Goal: Task Accomplishment & Management: Complete application form

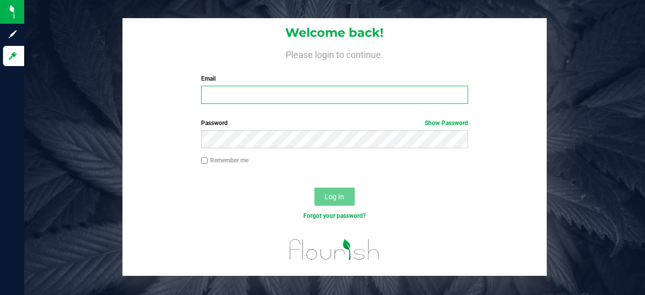
type input "hannah@curadorbrands.com"
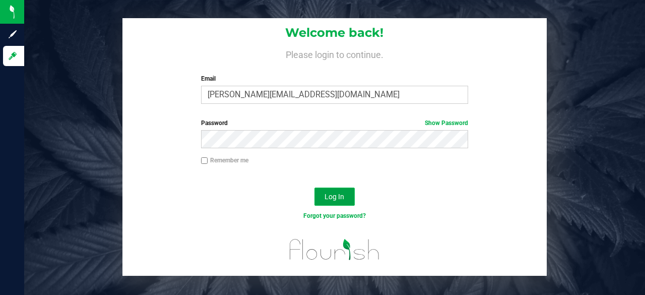
click at [343, 197] on span "Log In" at bounding box center [335, 197] width 20 height 8
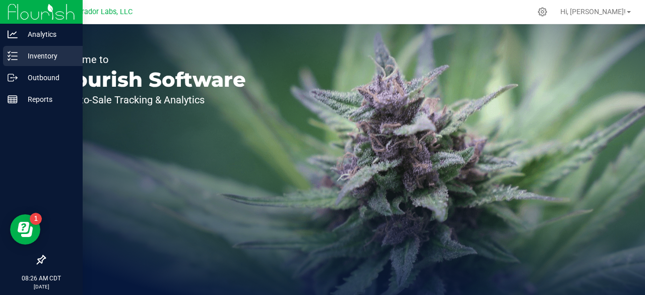
click at [42, 59] on p "Inventory" at bounding box center [48, 56] width 60 height 12
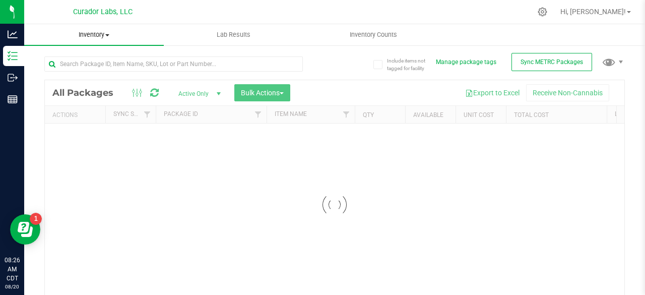
click at [106, 35] on span at bounding box center [107, 35] width 4 height 2
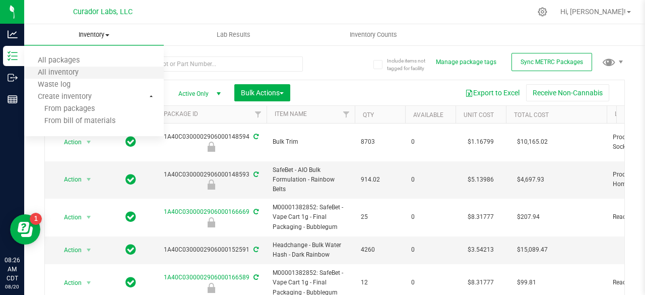
click at [88, 67] on li "All inventory" at bounding box center [94, 73] width 140 height 12
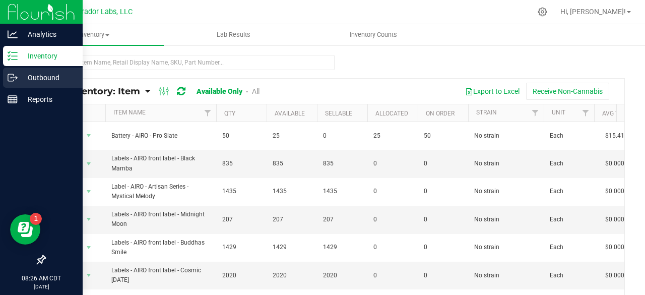
click at [11, 80] on icon at bounding box center [13, 78] width 10 height 10
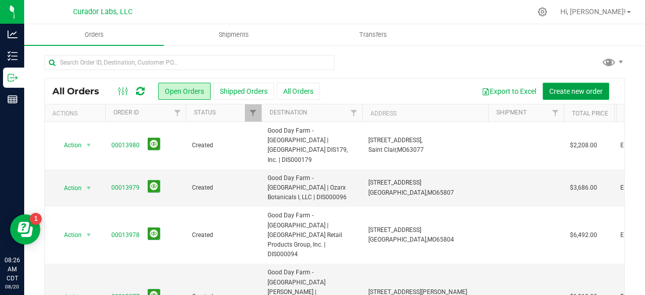
click at [575, 87] on span "Create new order" at bounding box center [575, 91] width 53 height 8
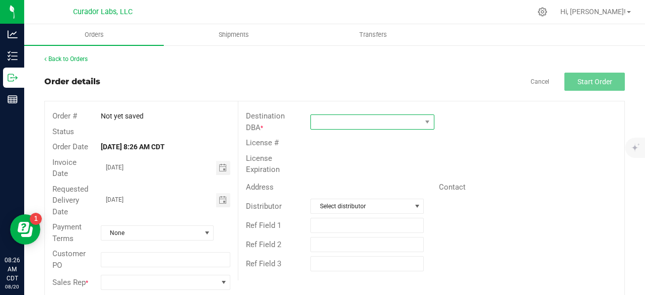
click at [343, 120] on span at bounding box center [366, 122] width 110 height 14
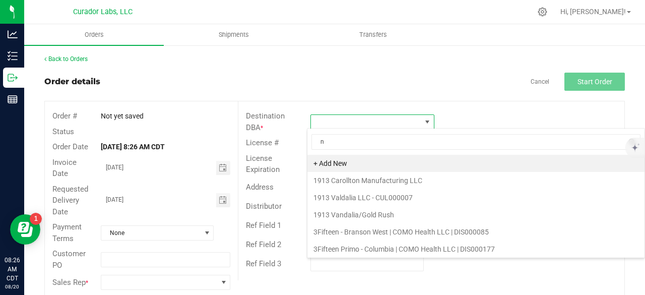
scroll to position [15, 122]
type input "non"
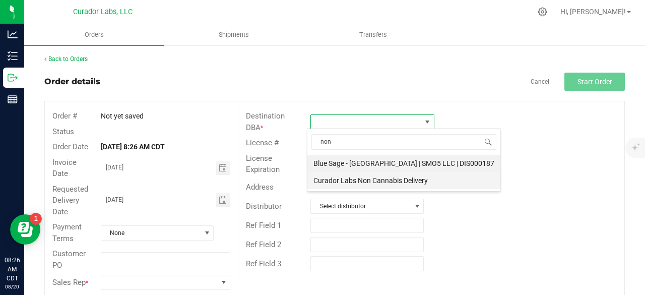
click at [353, 178] on li "Curador Labs Non Cannabis Delivery" at bounding box center [403, 180] width 193 height 17
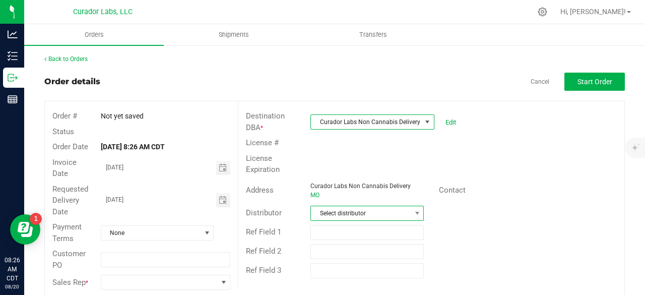
click at [326, 209] on span "Select distributor" at bounding box center [361, 213] width 100 height 14
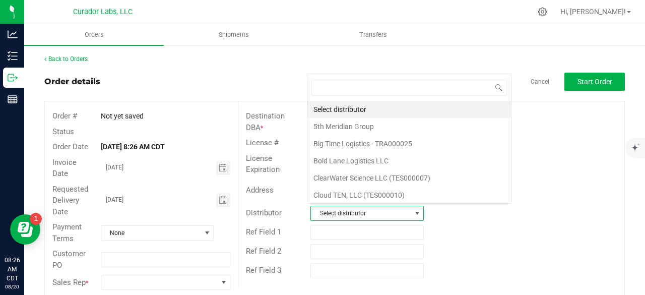
scroll to position [15, 110]
type input "non"
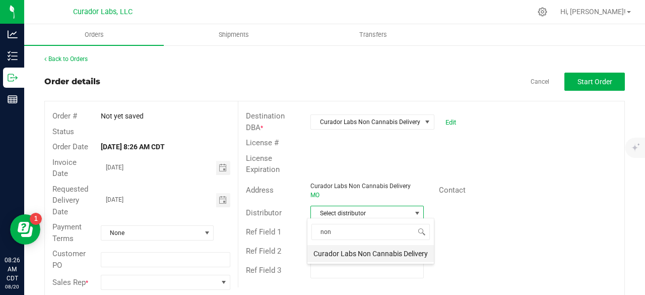
click at [326, 256] on li "Curador Labs Non Cannabis Delivery" at bounding box center [370, 253] width 126 height 17
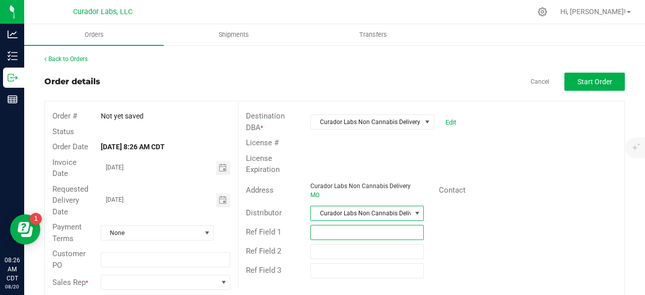
click at [339, 227] on input "text" at bounding box center [366, 232] width 113 height 15
type input "Hannah Pruitt - Field Marketing"
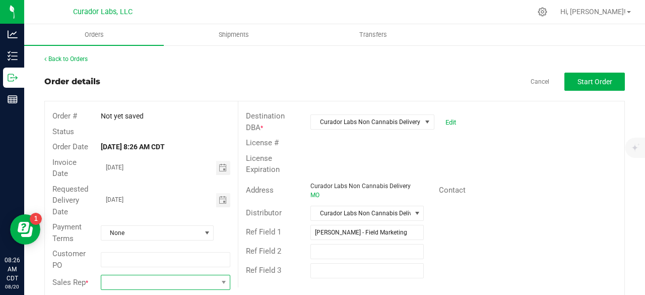
click at [161, 281] on span at bounding box center [159, 282] width 116 height 14
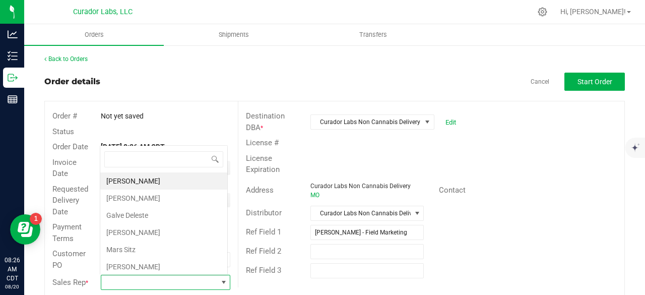
scroll to position [15, 126]
click at [152, 263] on li "Dustin Smith" at bounding box center [163, 266] width 127 height 17
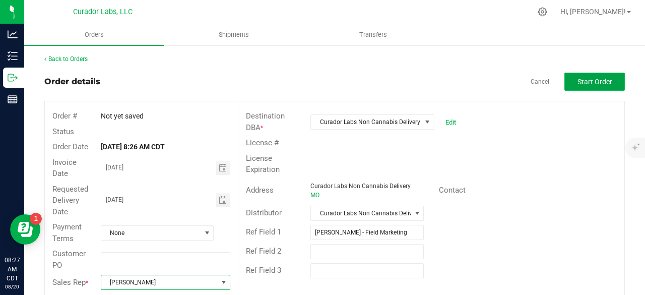
click at [585, 76] on button "Start Order" at bounding box center [594, 82] width 60 height 18
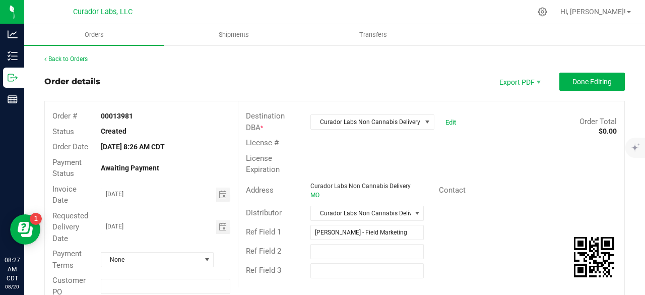
click at [319, 63] on div "Back to Orders" at bounding box center [334, 58] width 581 height 9
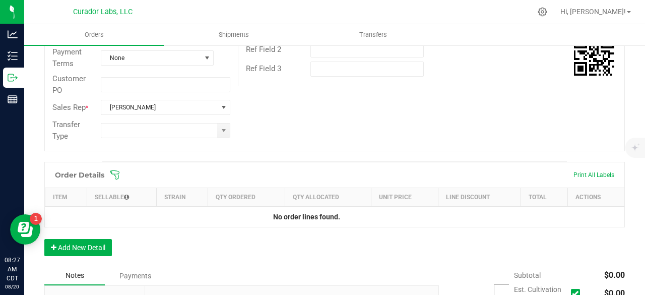
scroll to position [222, 0]
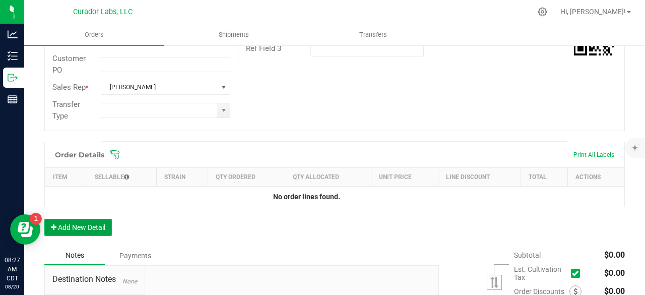
click at [92, 224] on button "Add New Detail" at bounding box center [78, 227] width 68 height 17
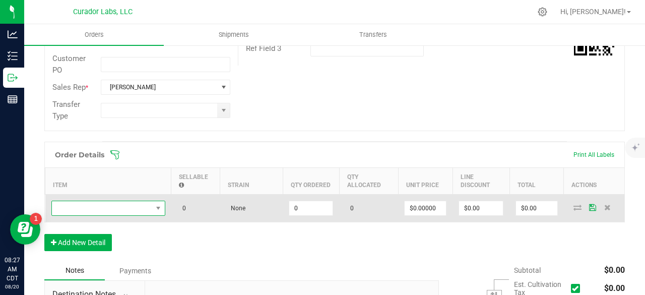
click at [95, 207] on span "NO DATA FOUND" at bounding box center [102, 208] width 100 height 14
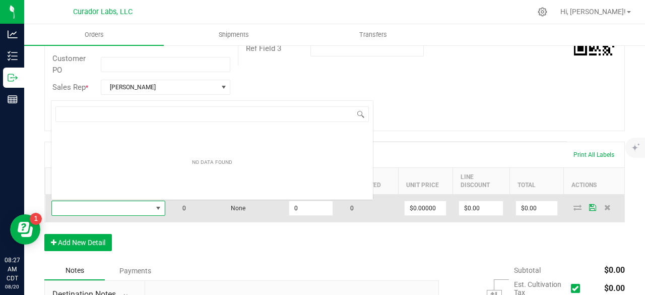
scroll to position [15, 114]
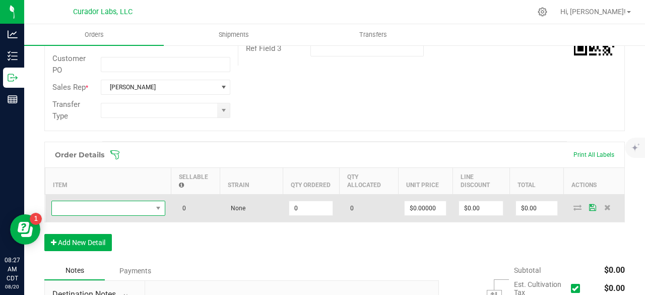
click at [97, 203] on span "NO DATA FOUND" at bounding box center [102, 208] width 100 height 14
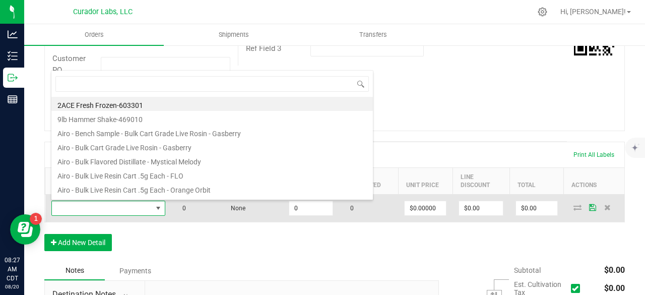
type input "PROMO Sticker - HeadChange - Flip Flop Haze Beach Dabs HeadChangeFam on Lavende…"
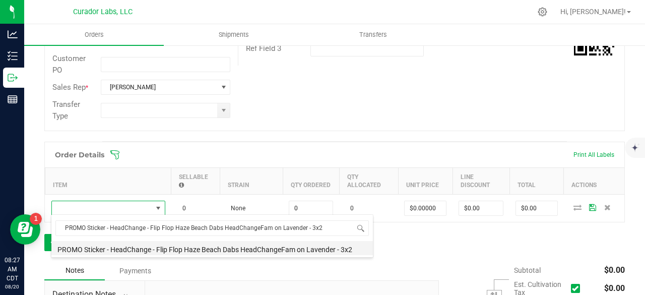
click at [104, 249] on li "PROMO Sticker - HeadChange - Flip Flop Haze Beach Dabs HeadChangeFam on Lavende…" at bounding box center [212, 248] width 322 height 14
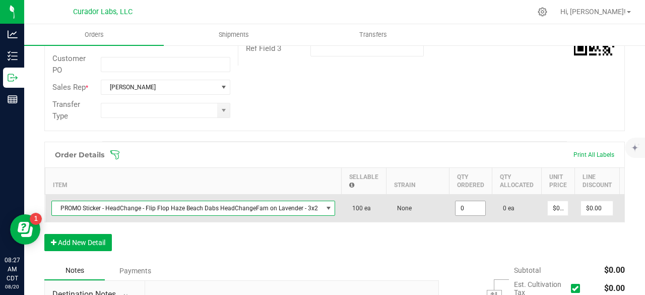
click at [472, 204] on input "0" at bounding box center [471, 208] width 30 height 14
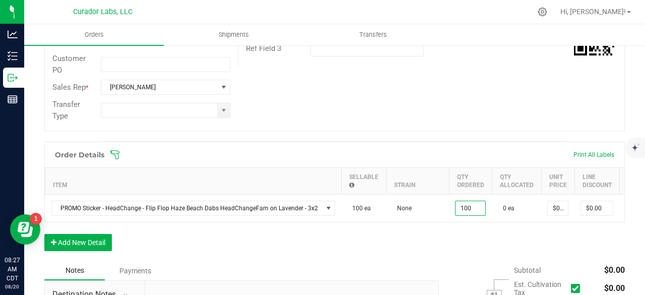
type input "100 ea"
click at [447, 249] on div "Order Details Print All Labels Item Sellable Strain Qty Ordered Qty Allocated U…" at bounding box center [334, 201] width 581 height 119
click at [76, 245] on button "Add New Detail" at bounding box center [78, 242] width 68 height 17
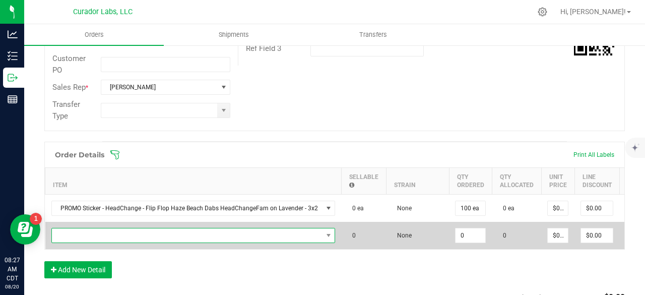
click at [90, 239] on span "NO DATA FOUND" at bounding box center [187, 235] width 271 height 14
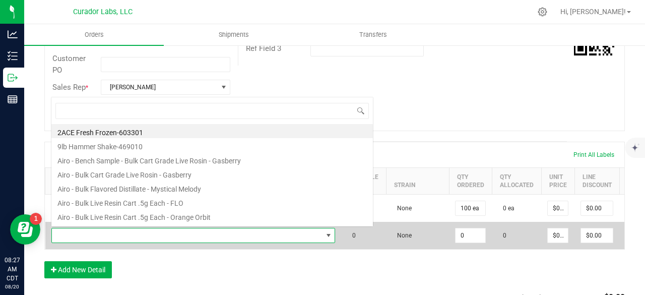
scroll to position [15, 280]
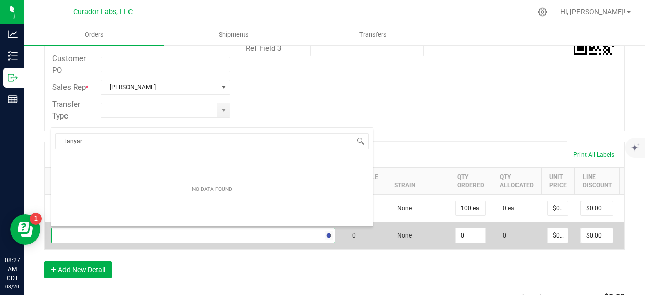
type input "lanyard"
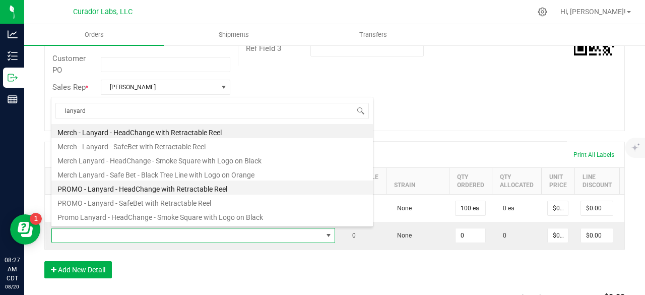
click at [135, 192] on li "PROMO - Lanyard - HeadChange with Retractable Reel" at bounding box center [212, 187] width 322 height 14
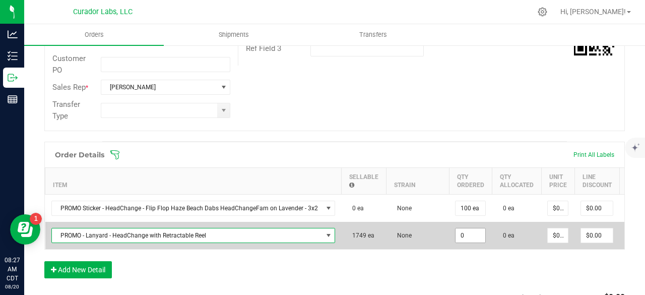
click at [468, 228] on input "0" at bounding box center [471, 235] width 30 height 14
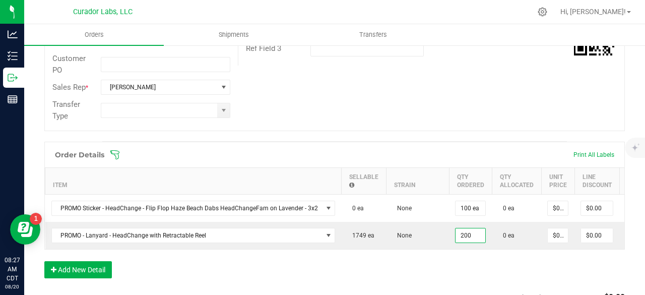
type input "200 ea"
click at [453, 266] on div "Order Details Print All Labels Item Sellable Strain Qty Ordered Qty Allocated U…" at bounding box center [334, 215] width 581 height 147
click at [79, 273] on button "Add New Detail" at bounding box center [78, 269] width 68 height 17
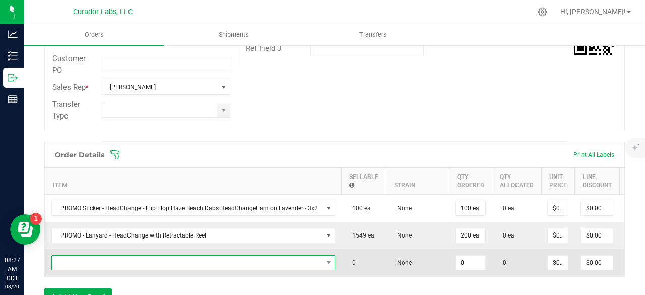
click at [94, 262] on span "NO DATA FOUND" at bounding box center [187, 263] width 271 height 14
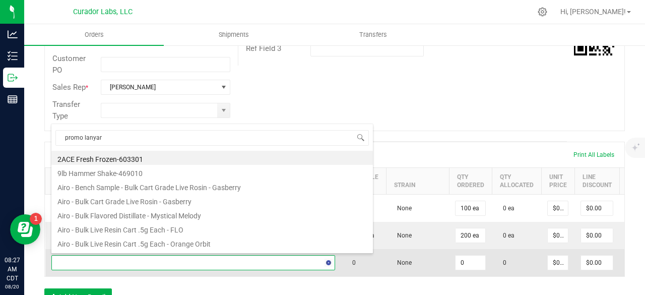
type input "promo lanyard"
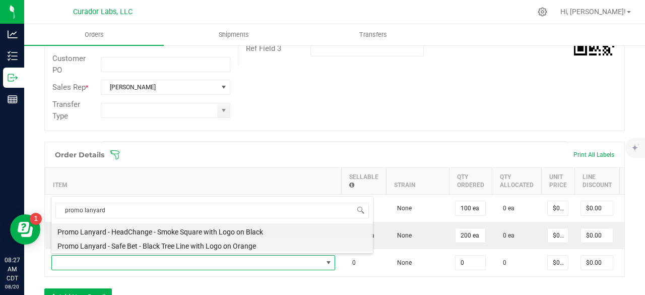
click at [161, 245] on li "Promo Lanyard - Safe Bet - Black Tree Line with Logo on Orange" at bounding box center [212, 244] width 322 height 14
type input "0 ea"
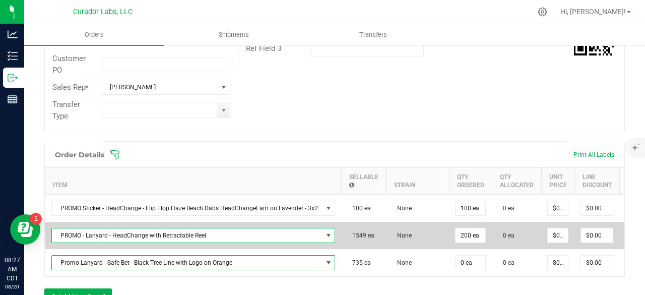
click at [325, 231] on span "NO DATA FOUND" at bounding box center [329, 235] width 8 height 8
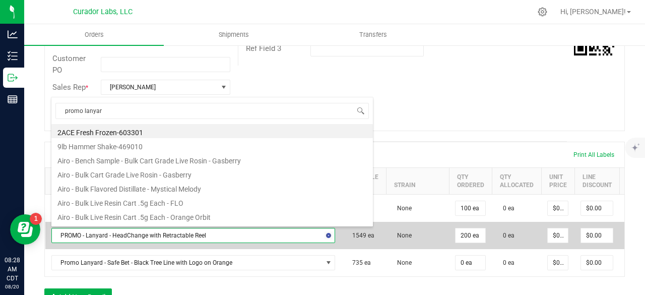
type input "promo lanyard"
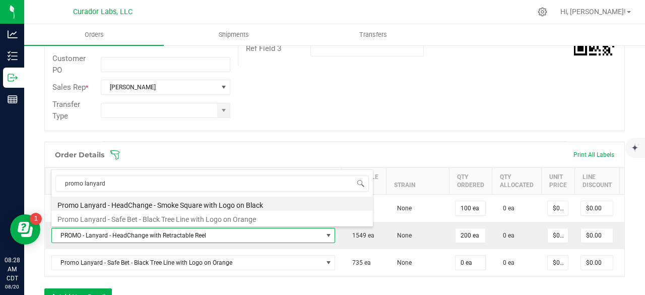
click at [269, 205] on li "Promo Lanyard - HeadChange - Smoke Square with Logo on Black" at bounding box center [212, 204] width 322 height 14
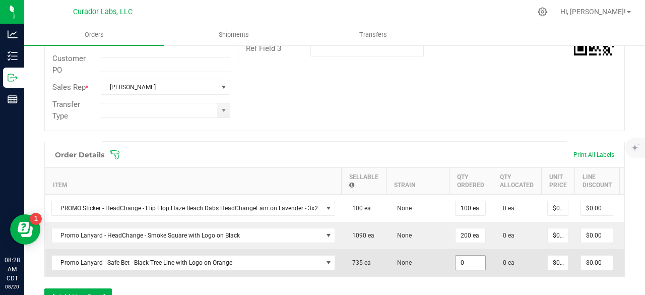
click at [464, 259] on input "0" at bounding box center [471, 263] width 30 height 14
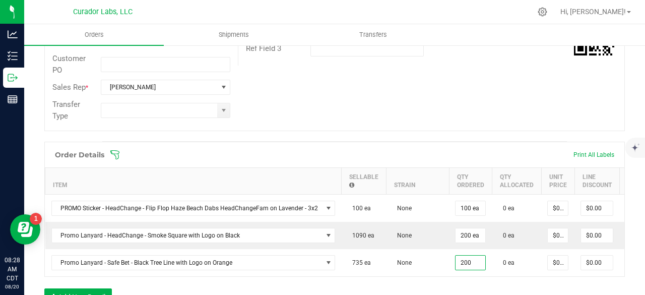
type input "200 ea"
click at [502, 115] on div "Order # 00013981 Status Created Order Date Aug 20, 2025 8:26 AM CDT Payment Sta…" at bounding box center [335, 5] width 580 height 251
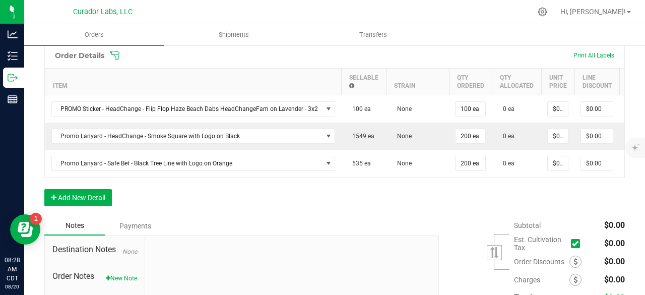
scroll to position [329, 0]
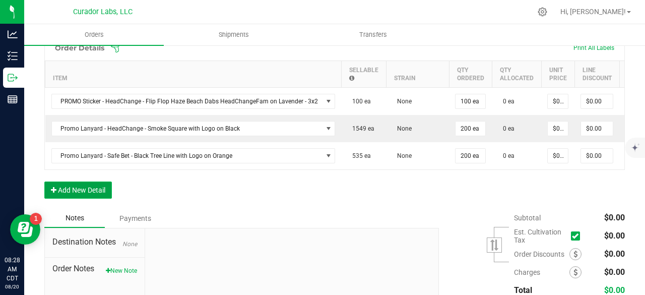
click at [77, 194] on button "Add New Detail" at bounding box center [78, 189] width 68 height 17
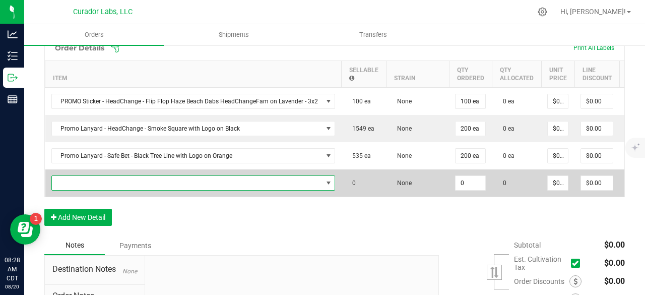
click at [103, 176] on span "NO DATA FOUND" at bounding box center [187, 183] width 271 height 14
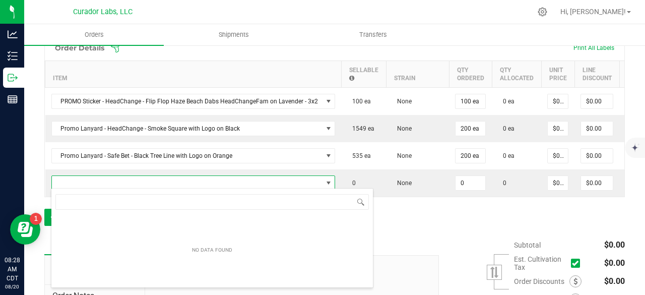
scroll to position [15, 280]
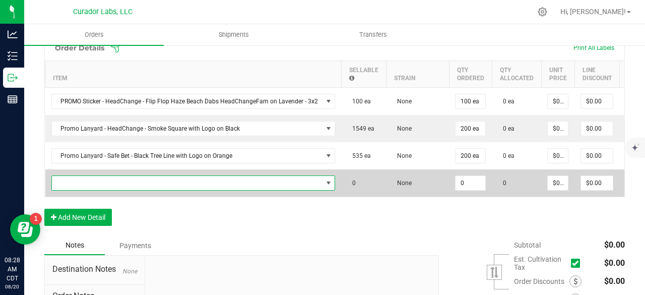
click at [85, 180] on span "NO DATA FOUND" at bounding box center [187, 183] width 271 height 14
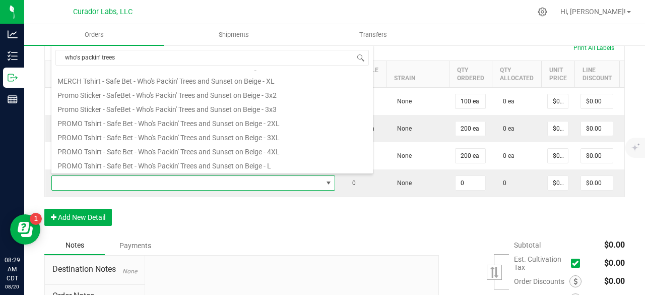
scroll to position [94, 0]
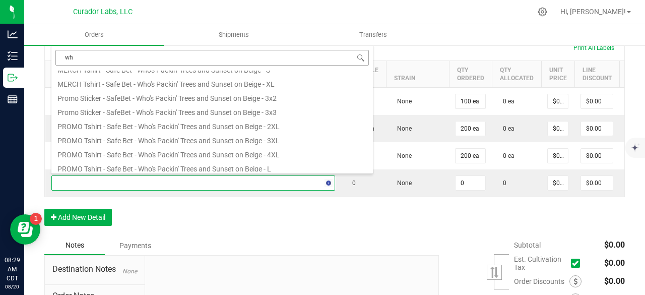
type input "w"
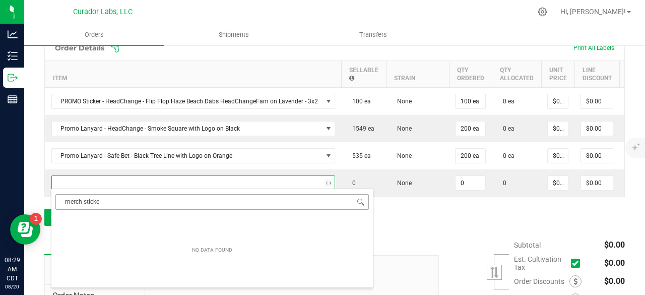
type input "merch sticker"
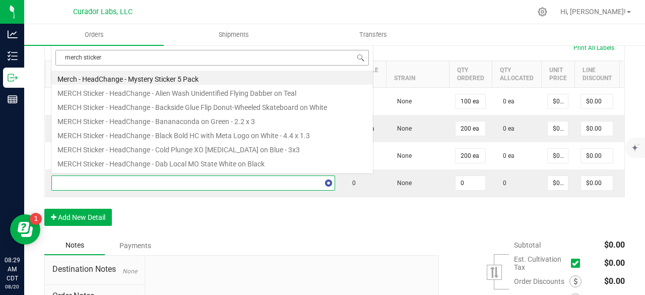
type input "0 ea"
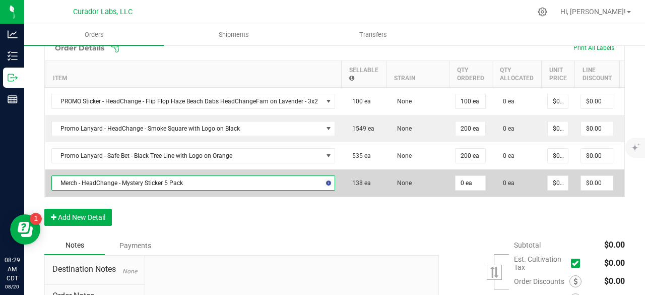
click at [148, 182] on span "Merch - HeadChange - Mystery Sticker 5 Pack" at bounding box center [187, 183] width 271 height 14
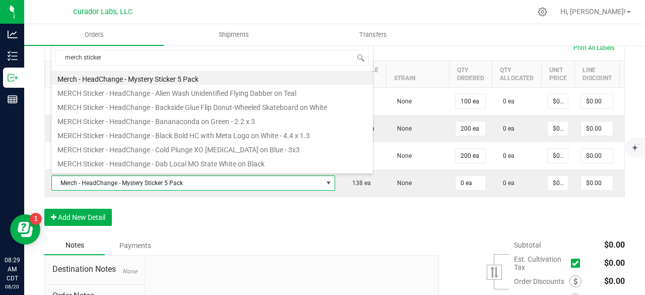
type input "merch sticker"
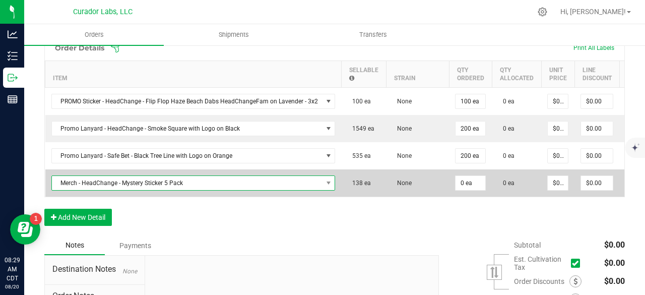
click at [104, 183] on span "Merch - HeadChange - Mystery Sticker 5 Pack" at bounding box center [187, 183] width 271 height 14
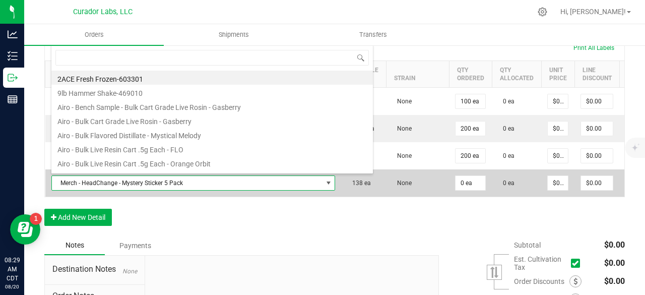
scroll to position [15, 280]
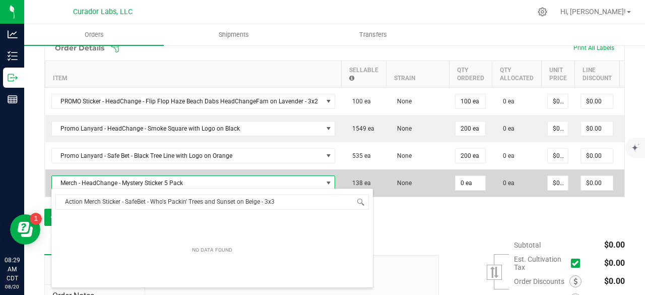
drag, startPoint x: 152, startPoint y: 203, endPoint x: 65, endPoint y: 187, distance: 88.7
click at [65, 187] on body "Analytics Inventory Outbound Reports 08:29 AM CDT 08/20/2025 08/20 Curador Labs…" at bounding box center [322, 147] width 645 height 295
type input "Who's Packin' Trees and Sunset on Beige - 3x3"
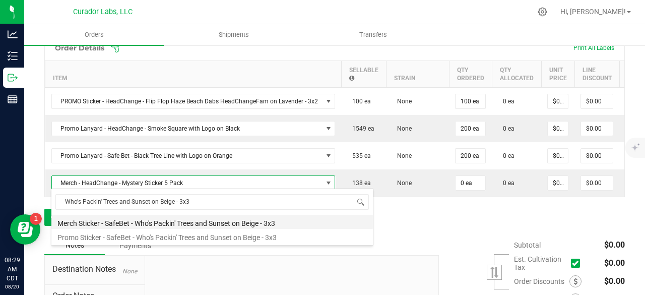
click at [121, 224] on li "Merch Sticker - SafeBet - Who's Packin' Trees and Sunset on Beige - 3x3" at bounding box center [212, 222] width 322 height 14
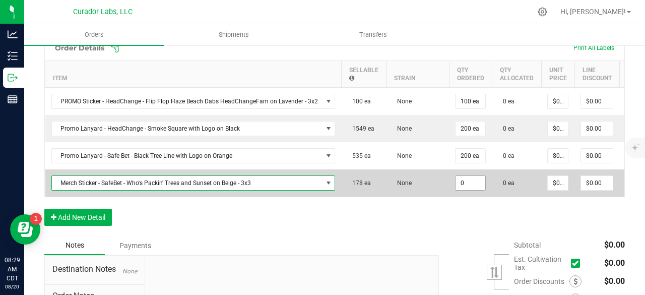
click at [471, 184] on input "0" at bounding box center [471, 183] width 30 height 14
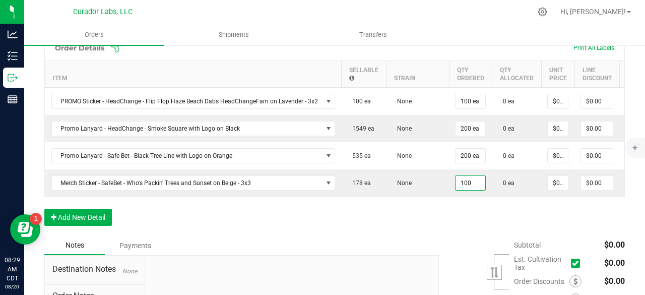
type input "100 ea"
click at [450, 216] on div "Order Details Print All Labels Item Sellable Strain Qty Ordered Qty Allocated U…" at bounding box center [334, 135] width 581 height 201
click at [80, 220] on button "Add New Detail" at bounding box center [78, 217] width 68 height 17
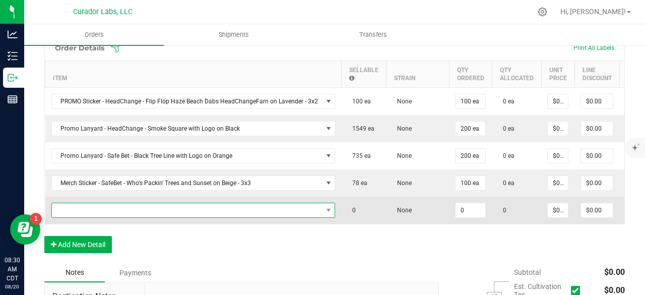
click at [97, 208] on span "NO DATA FOUND" at bounding box center [187, 210] width 271 height 14
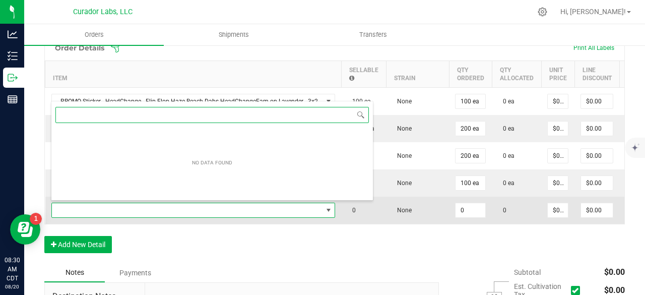
paste input "Action MERCH Sticker - HeadChange - OG Gas Mask on Purple and Green Smoke"
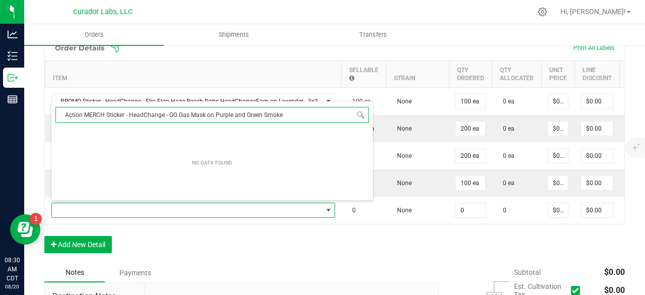
click at [85, 114] on input "Action MERCH Sticker - HeadChange - OG Gas Mask on Purple and Green Smoke" at bounding box center [211, 115] width 313 height 16
type input "MERCH Sticker - HeadChange - OG Gas Mask on Purple and Green Smoke"
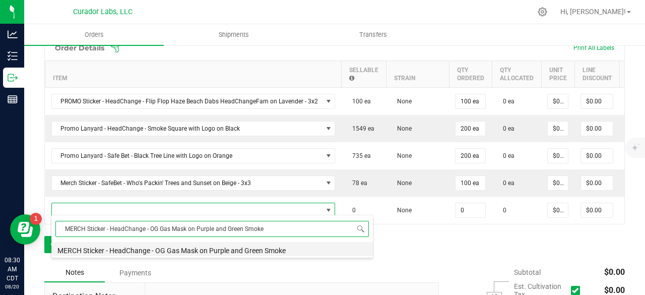
click at [102, 250] on li "MERCH Sticker - HeadChange - OG Gas Mask on Purple and Green Smoke" at bounding box center [212, 249] width 322 height 14
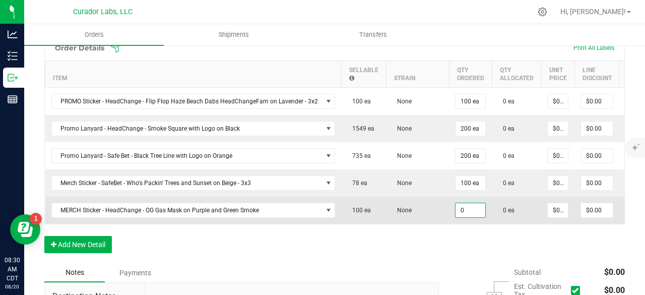
click at [467, 203] on input "0" at bounding box center [471, 210] width 30 height 14
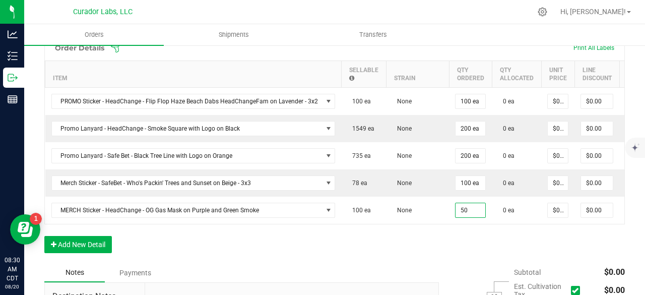
type input "50 ea"
click at [431, 263] on div "Order Details Print All Labels Item Sellable Strain Qty Ordered Qty Allocated U…" at bounding box center [334, 149] width 581 height 228
click at [97, 248] on button "Add New Detail" at bounding box center [78, 244] width 68 height 17
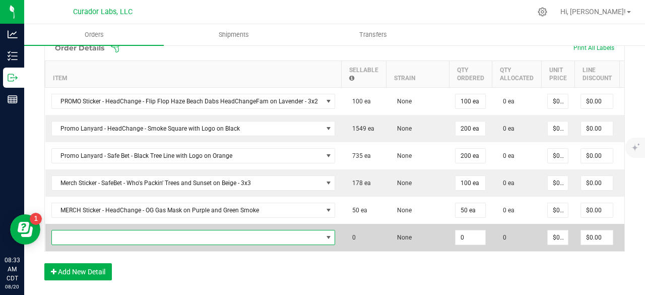
click at [89, 235] on span "NO DATA FOUND" at bounding box center [187, 237] width 271 height 14
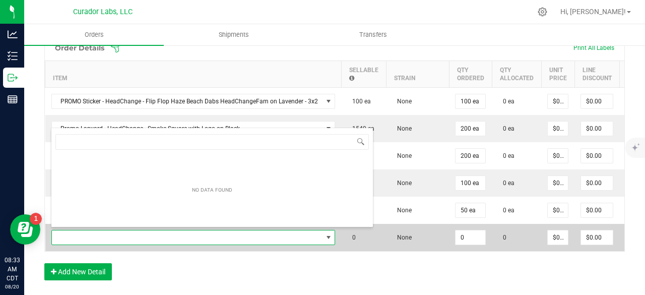
type input "PROMO Sweatshirt - Headchange - Terp Queen Crop Crew with tQ on Back and HC Sle…"
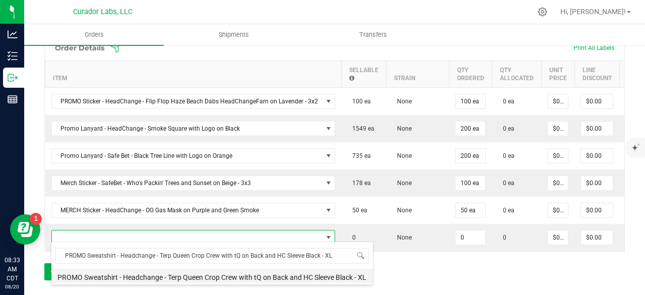
click at [108, 277] on li "PROMO Sweatshirt - Headchange - Terp Queen Crop Crew with tQ on Back and HC Sle…" at bounding box center [212, 276] width 322 height 14
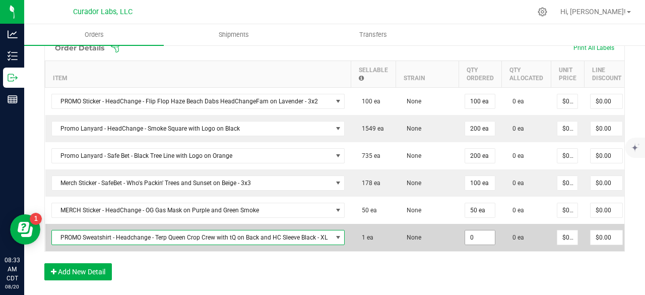
click at [481, 235] on input "0" at bounding box center [480, 237] width 30 height 14
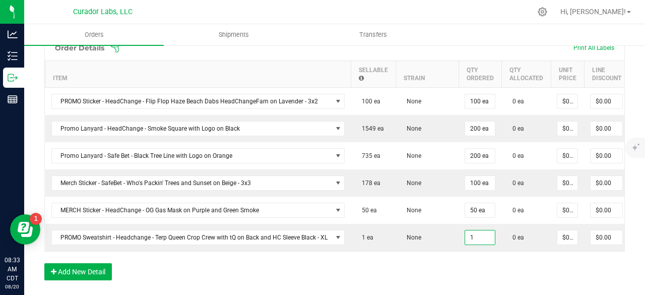
type input "1 ea"
click at [476, 276] on div "Order Details Print All Labels Item Sellable Strain Qty Ordered Qty Allocated U…" at bounding box center [334, 163] width 581 height 256
click at [99, 274] on button "Add New Detail" at bounding box center [78, 271] width 68 height 17
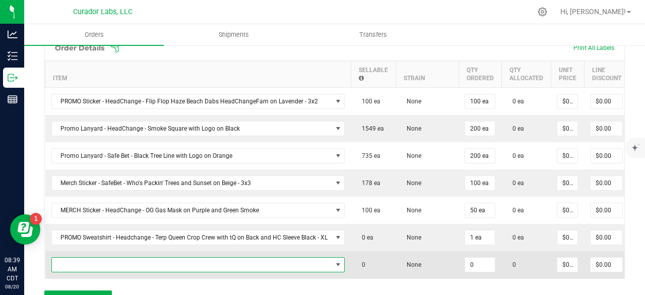
click at [95, 261] on span "NO DATA FOUND" at bounding box center [192, 265] width 280 height 14
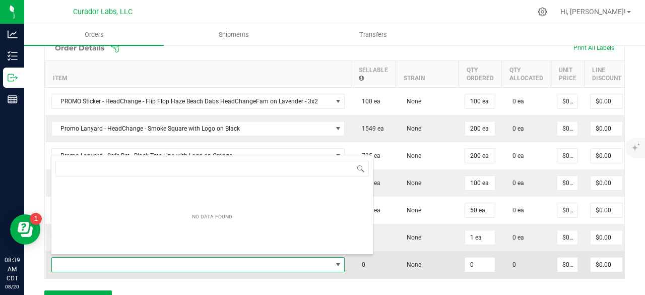
scroll to position [15, 292]
type input "d"
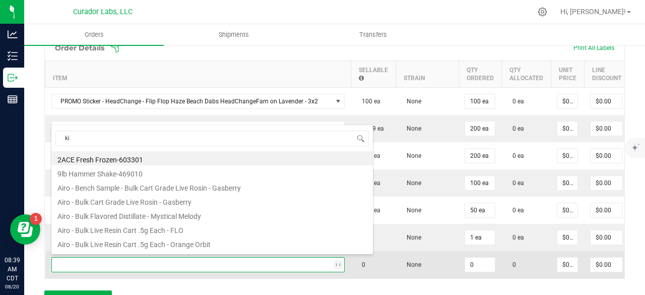
type input "kit"
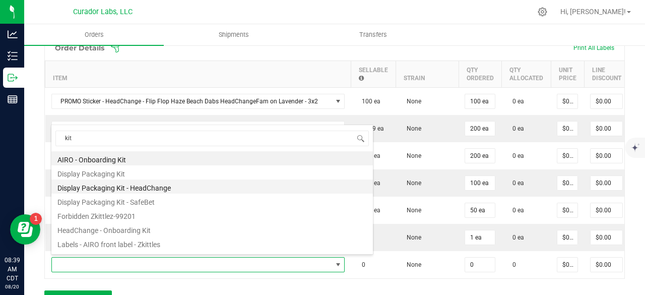
click at [148, 191] on li "Display Packaging Kit - HeadChange" at bounding box center [212, 186] width 322 height 14
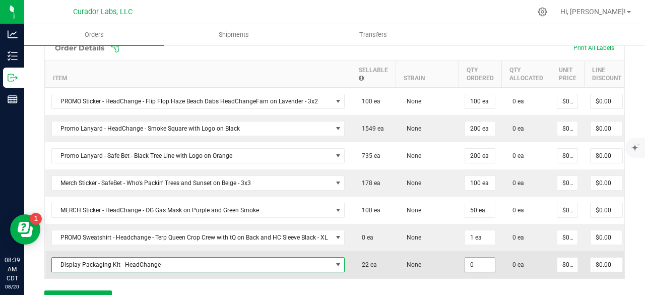
click at [472, 260] on input "0" at bounding box center [480, 265] width 30 height 14
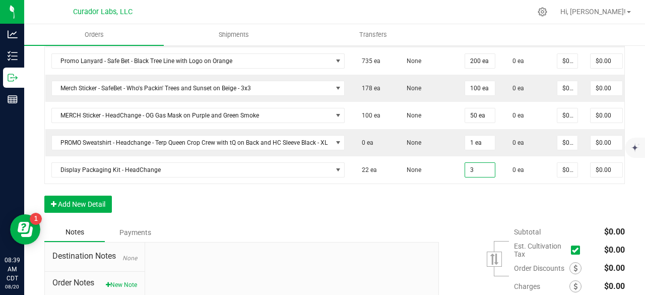
scroll to position [443, 0]
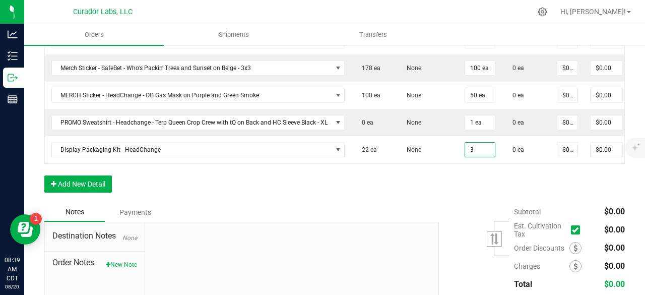
type input "3 ea"
click at [380, 188] on div "Order Details Print All Labels Item Sellable Strain Qty Ordered Qty Allocated U…" at bounding box center [334, 61] width 581 height 283
click at [92, 188] on button "Add New Detail" at bounding box center [78, 183] width 68 height 17
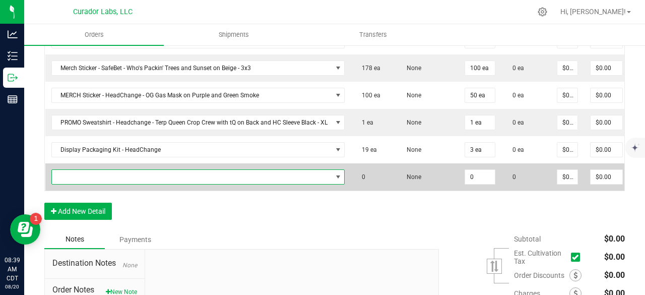
click at [103, 172] on span "NO DATA FOUND" at bounding box center [192, 177] width 280 height 14
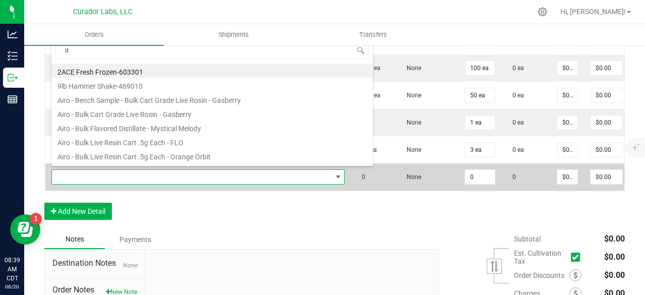
scroll to position [15, 292]
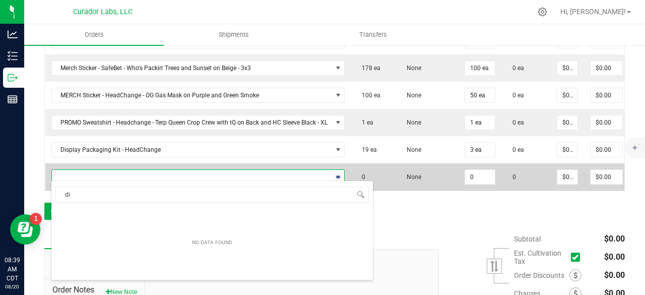
type input "d"
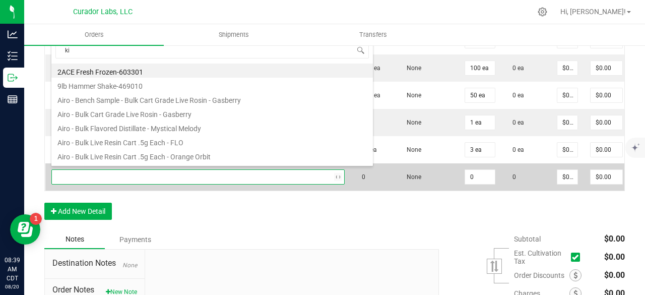
type input "kit"
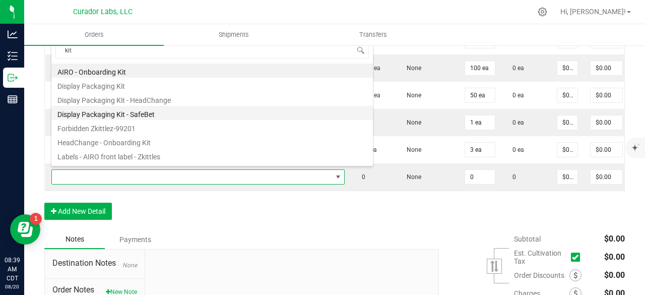
click at [138, 114] on li "Display Packaging Kit - SafeBet" at bounding box center [212, 113] width 322 height 14
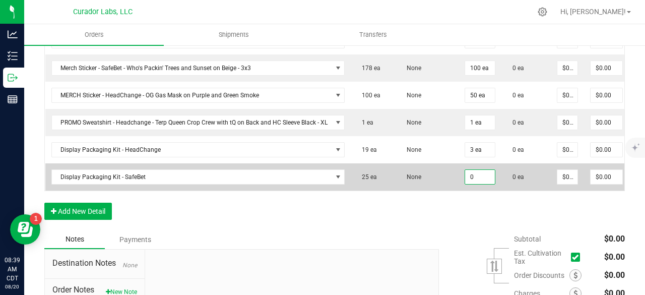
click at [473, 175] on input "0" at bounding box center [480, 177] width 30 height 14
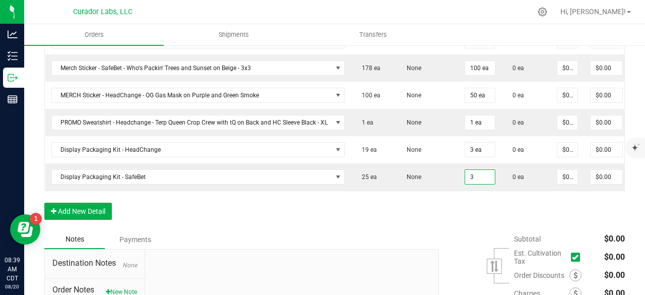
type input "3 ea"
click at [456, 205] on div "Order Details Print All Labels Item Sellable Strain Qty Ordered Qty Allocated U…" at bounding box center [334, 75] width 581 height 310
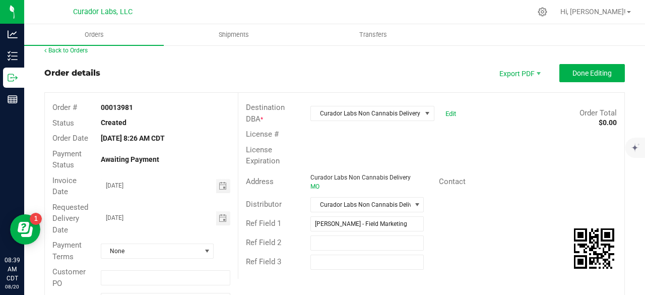
scroll to position [13, 0]
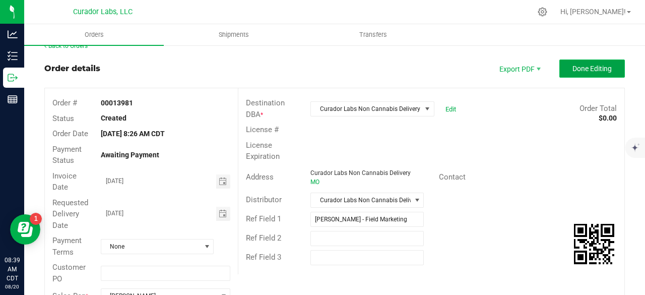
click at [584, 63] on button "Done Editing" at bounding box center [592, 68] width 66 height 18
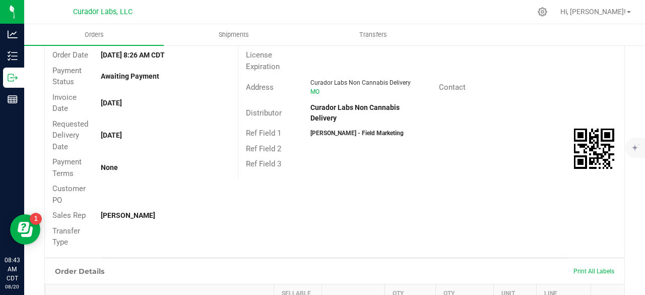
scroll to position [27, 0]
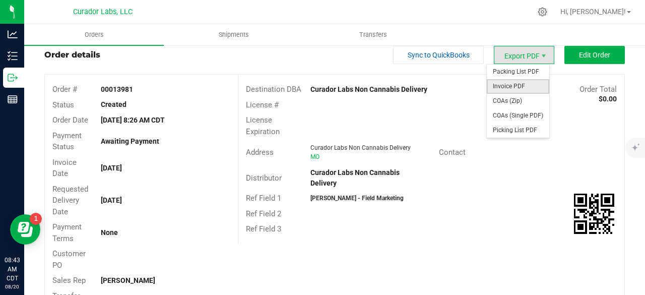
click at [521, 81] on span "Invoice PDF" at bounding box center [518, 86] width 62 height 15
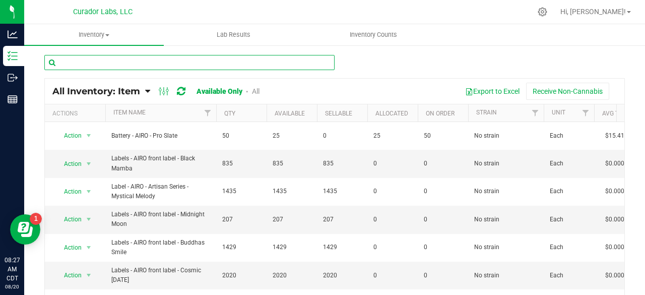
click at [92, 64] on input "text" at bounding box center [189, 62] width 290 height 15
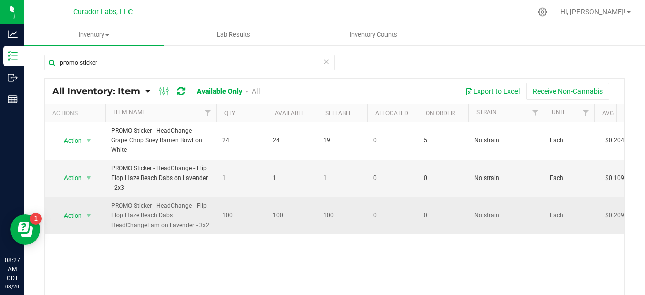
drag, startPoint x: 208, startPoint y: 220, endPoint x: 107, endPoint y: 208, distance: 101.0
click at [107, 208] on td "PROMO Sticker - HeadChange - Flip Flop Haze Beach Dabs HeadChangeFam on Lavende…" at bounding box center [160, 215] width 111 height 37
copy span "PROMO Sticker - HeadChange - Flip Flop Haze Beach Dabs HeadChangeFam on Lavende…"
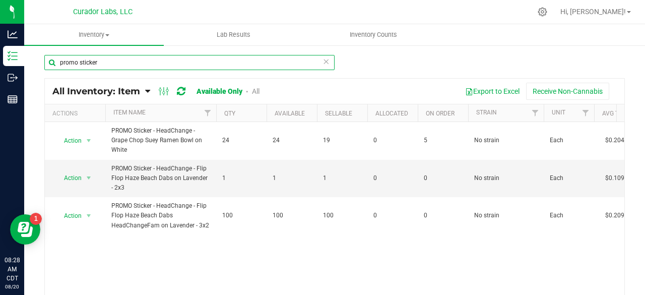
drag, startPoint x: 119, startPoint y: 62, endPoint x: 38, endPoint y: 67, distance: 81.3
click at [38, 67] on div "promo sticker All Inventory: Item Item Summary Item (default) Item by Strain It…" at bounding box center [334, 201] width 621 height 315
type input "merch sticker"
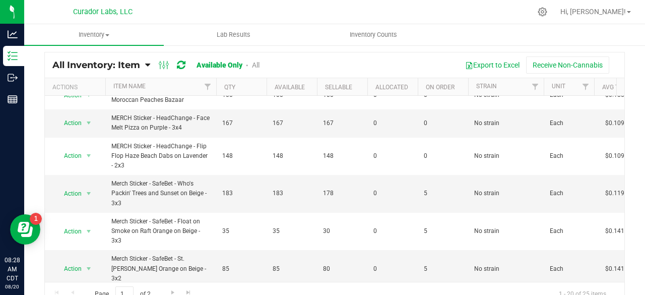
scroll to position [28, 0]
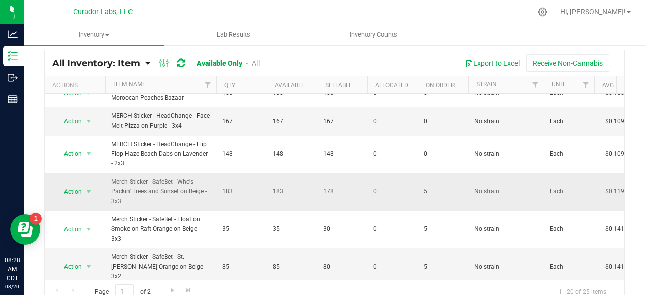
drag, startPoint x: 130, startPoint y: 197, endPoint x: 92, endPoint y: 168, distance: 47.6
copy tr "Action Action Global inventory Print product labels Merch Sticker - SafeBet - W…"
click at [170, 289] on span "Go to the next page" at bounding box center [173, 290] width 8 height 8
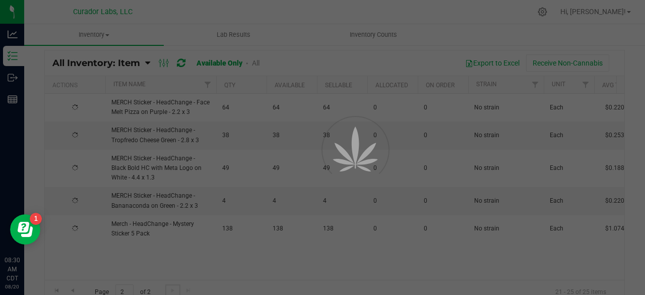
scroll to position [0, 0]
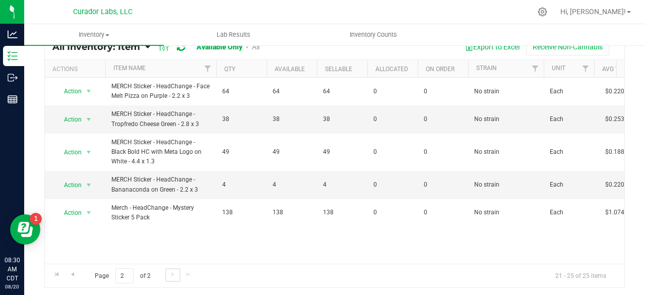
scroll to position [45, 0]
click at [74, 270] on span "Go to the previous page" at bounding box center [73, 273] width 8 height 8
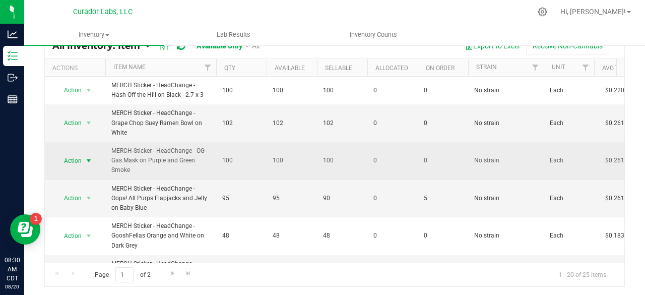
drag, startPoint x: 142, startPoint y: 167, endPoint x: 89, endPoint y: 150, distance: 55.3
copy tr "Action Action Global inventory Print product labels MERCH Sticker - HeadChange …"
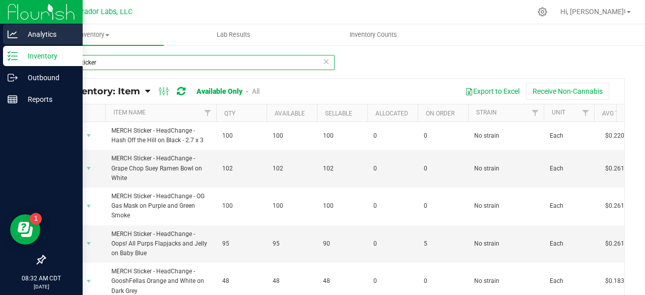
drag, startPoint x: 118, startPoint y: 61, endPoint x: 0, endPoint y: 42, distance: 119.5
click at [0, 42] on div "Analytics Inventory Outbound Reports 08:32 AM CDT [DATE] 08/20 Curador Labs, LL…" at bounding box center [322, 147] width 645 height 295
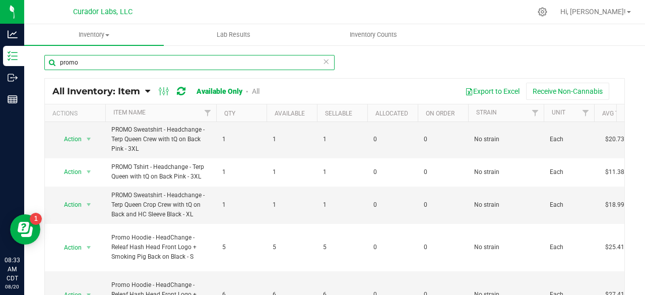
scroll to position [270, 0]
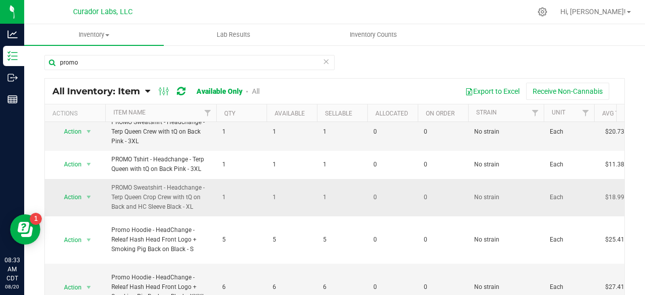
drag, startPoint x: 196, startPoint y: 201, endPoint x: 106, endPoint y: 187, distance: 90.3
click at [106, 187] on td "PROMO Sweatshirt - Headchange - Terp Queen Crop Crew with tQ on Back and HC Sle…" at bounding box center [160, 198] width 111 height 38
copy span "PROMO Sweatshirt - Headchange - Terp Queen Crop Crew with tQ on Back and HC Sle…"
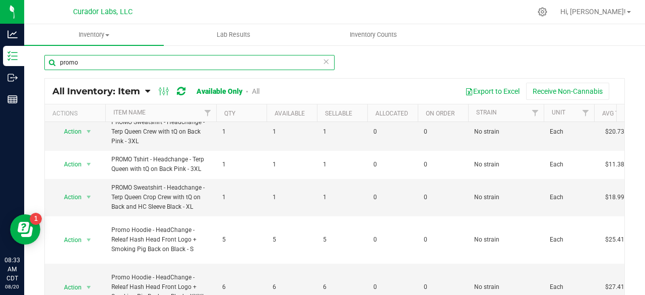
drag, startPoint x: 91, startPoint y: 57, endPoint x: 29, endPoint y: 55, distance: 61.5
click at [29, 55] on div "promo All Inventory: Item Item Summary Item (default) Item by Strain Item by Lo…" at bounding box center [334, 201] width 621 height 315
type input "merch"
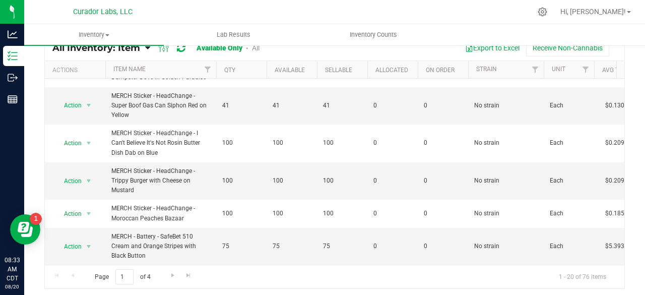
scroll to position [44, 0]
click at [172, 272] on span "Go to the next page" at bounding box center [173, 274] width 8 height 8
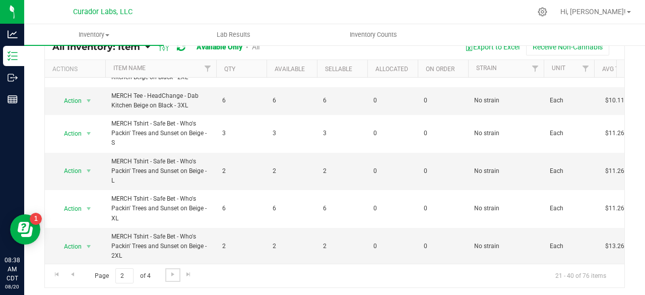
scroll to position [434, 0]
